Goal: Transaction & Acquisition: Purchase product/service

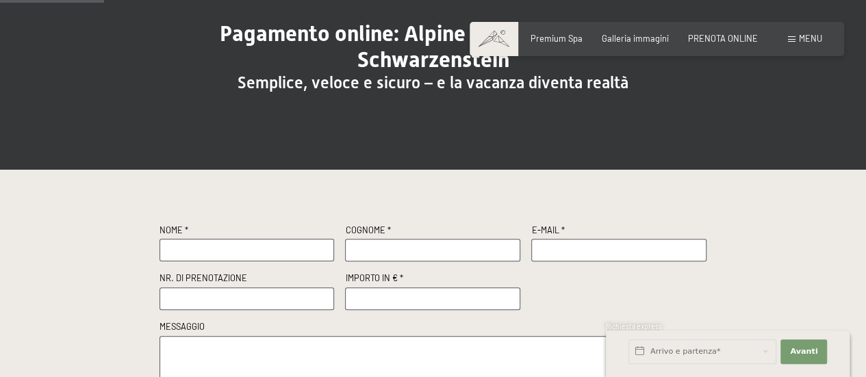
scroll to position [205, 0]
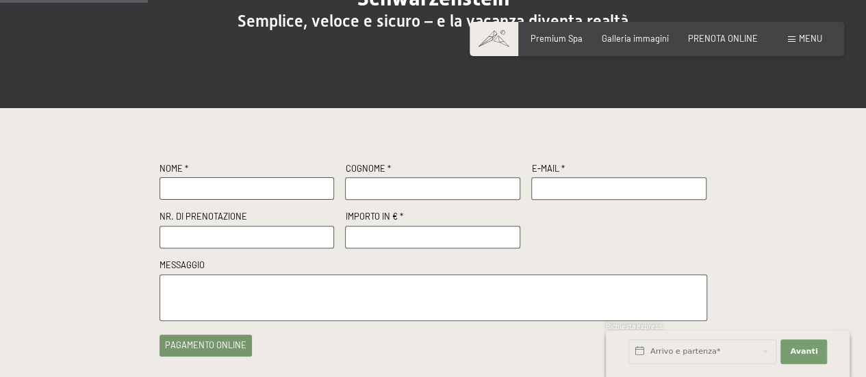
click at [186, 185] on input "text" at bounding box center [246, 188] width 175 height 23
type input "[PERSON_NAME]"
type input "BONOMETTI"
type input "[PERSON_NAME][EMAIL_ADDRESS][PERSON_NAME][DOMAIN_NAME]"
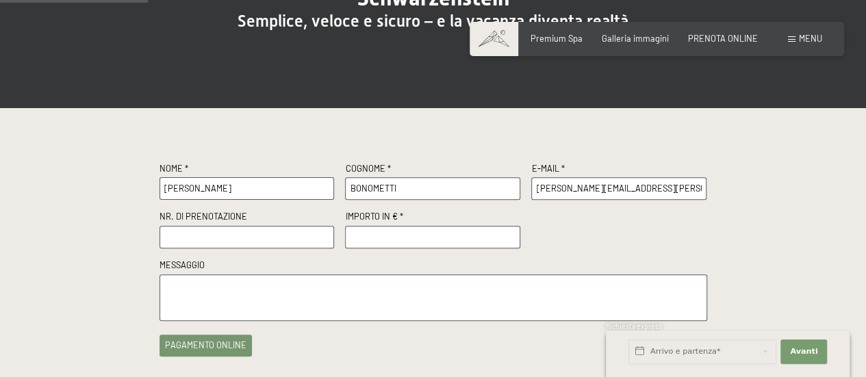
click at [179, 242] on input "text" at bounding box center [246, 237] width 175 height 23
click at [167, 239] on input "text" at bounding box center [246, 237] width 175 height 23
paste input "R60374"
type input "R60374"
click at [375, 239] on input "number" at bounding box center [432, 237] width 175 height 23
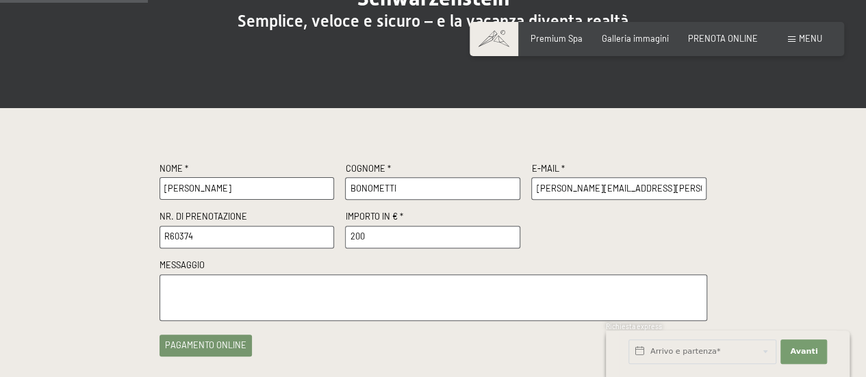
type input "200"
click at [628, 235] on div "Nome * [PERSON_NAME] * BONOMETTI E-Mail * [PERSON_NAME][EMAIL_ADDRESS][PERSON_N…" at bounding box center [433, 242] width 548 height 159
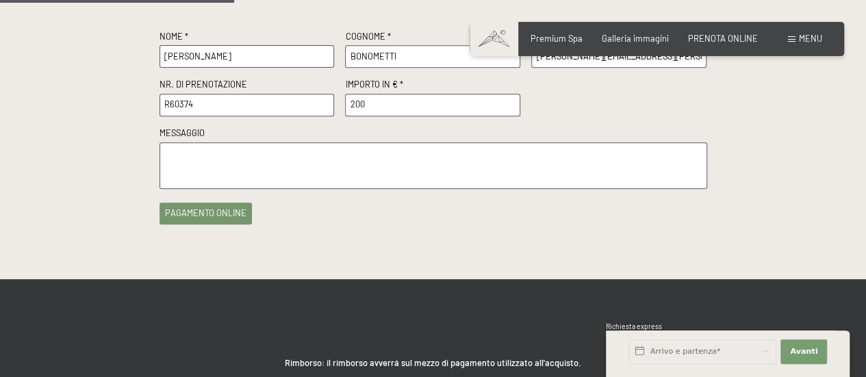
scroll to position [342, 0]
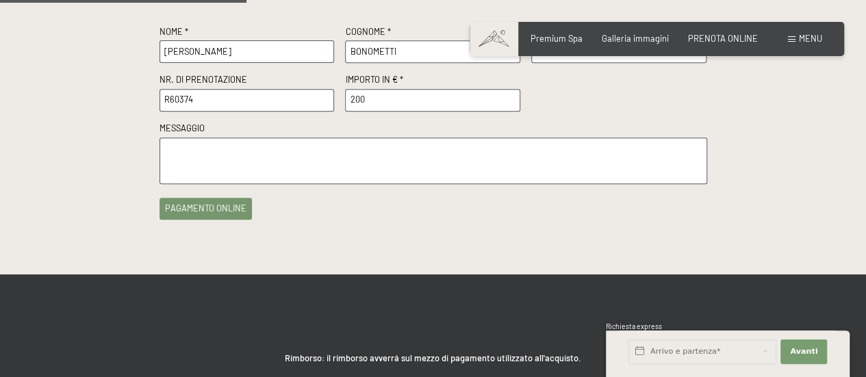
click at [175, 151] on textarea at bounding box center [433, 161] width 548 height 47
type textarea "acconto [PERSON_NAME] notte 20 dicembre"
click at [177, 207] on button "pagamento online" at bounding box center [205, 206] width 92 height 22
